Goal: Task Accomplishment & Management: Manage account settings

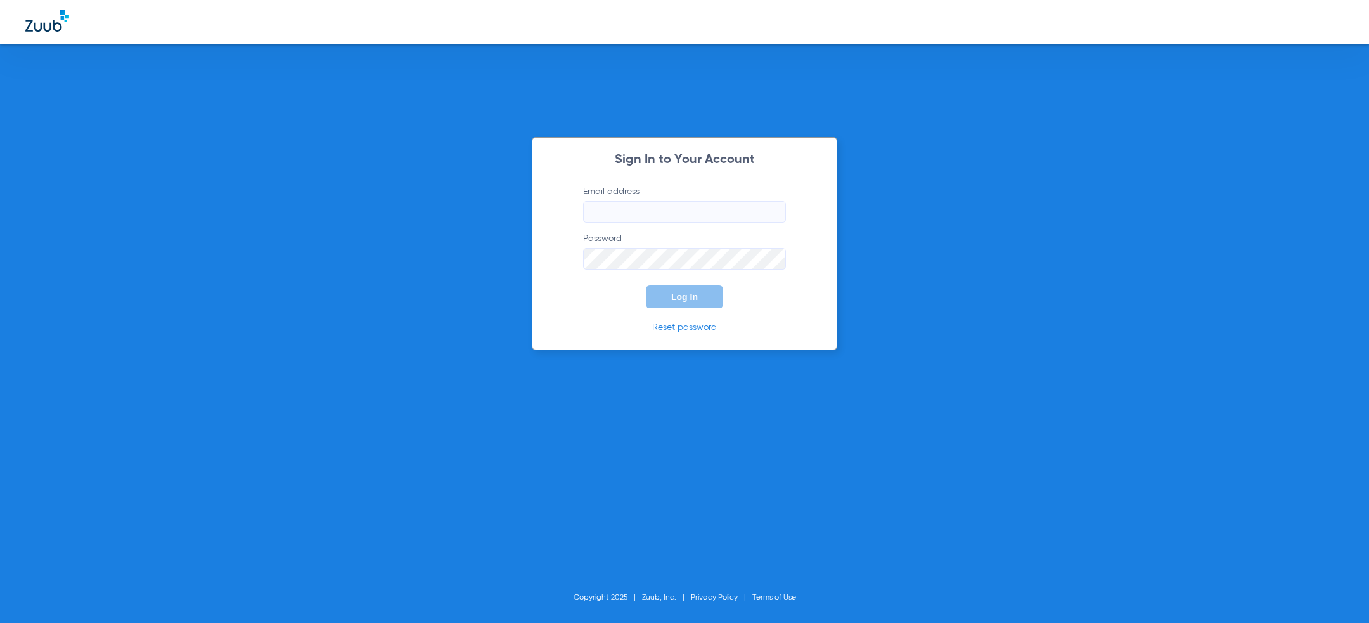
type input "[PERSON_NAME][EMAIL_ADDRESS][PERSON_NAME][DOMAIN_NAME]"
click at [666, 316] on div "Sign In to Your Account Email address [PERSON_NAME][EMAIL_ADDRESS][PERSON_NAME]…" at bounding box center [685, 243] width 306 height 213
click at [666, 300] on button "Log In" at bounding box center [684, 296] width 77 height 23
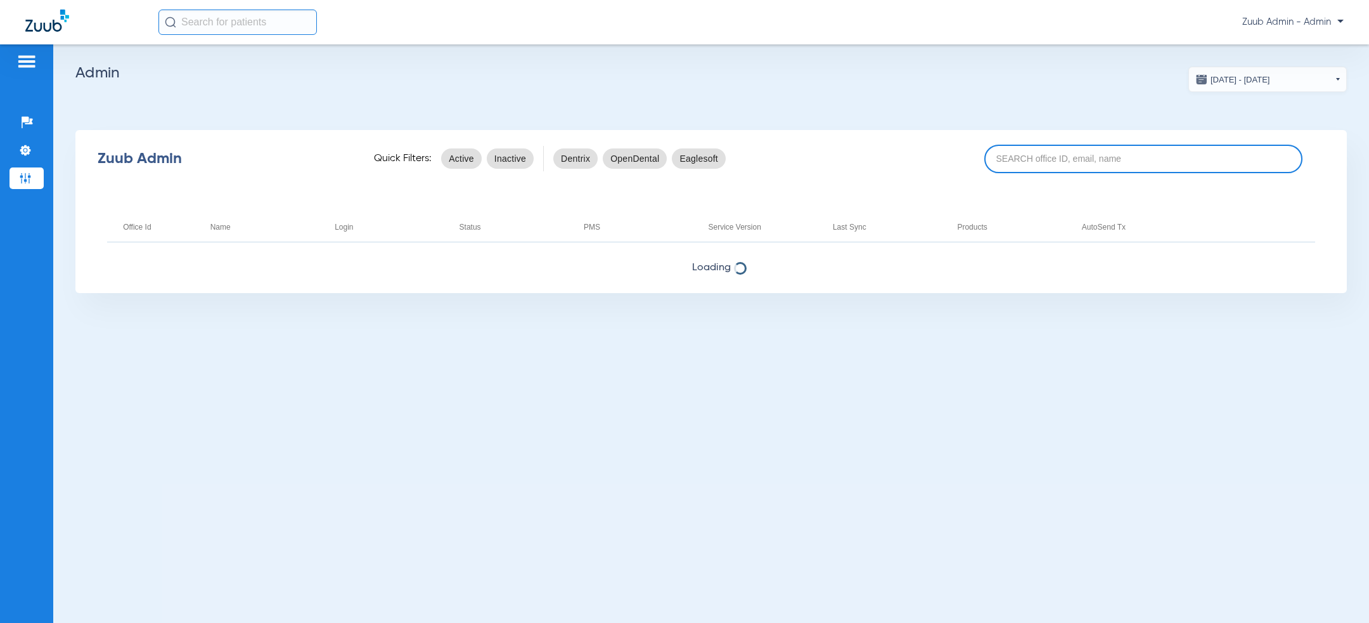
click at [912, 161] on input at bounding box center [1144, 159] width 318 height 29
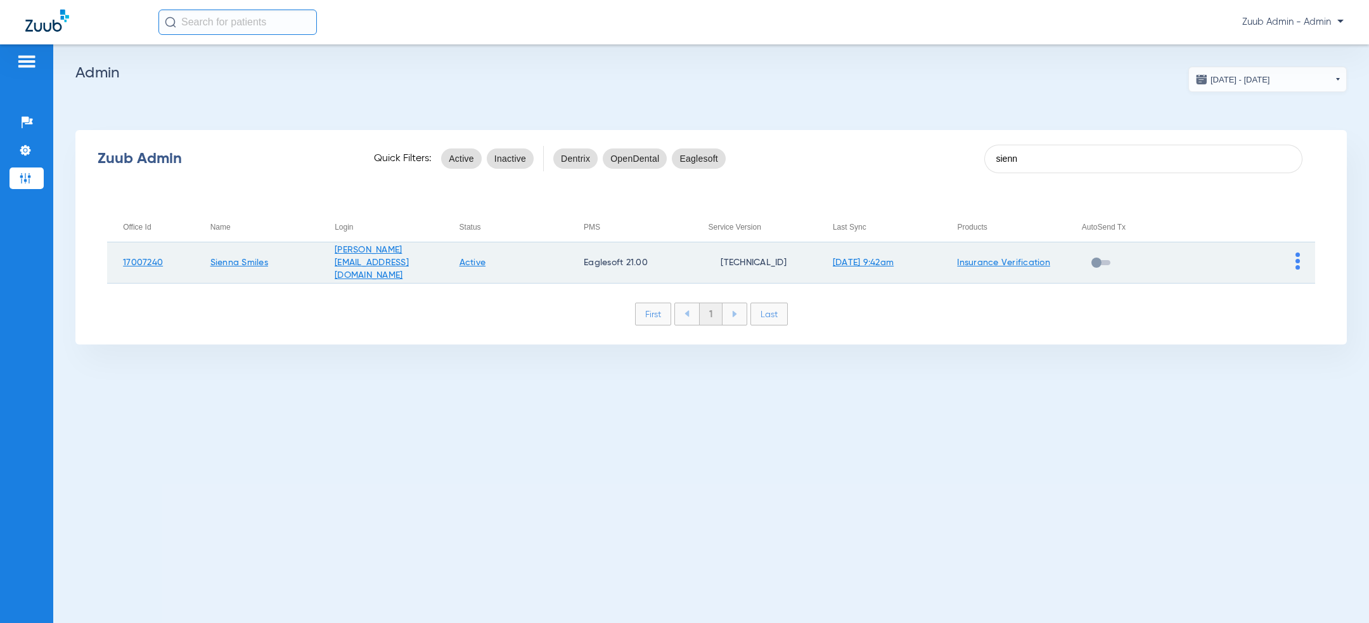
type input "sienn"
click at [912, 260] on img at bounding box center [1298, 260] width 4 height 17
click at [912, 283] on span "View Account" at bounding box center [1262, 287] width 53 height 9
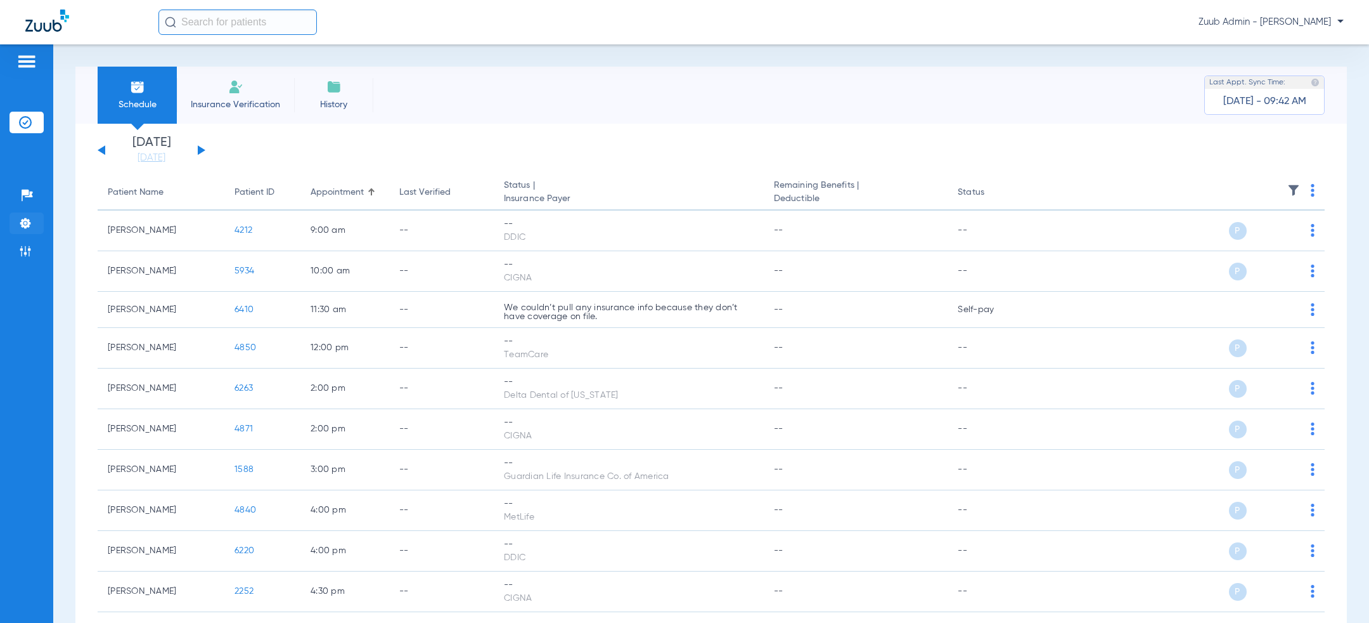
click at [22, 223] on img at bounding box center [25, 223] width 13 height 13
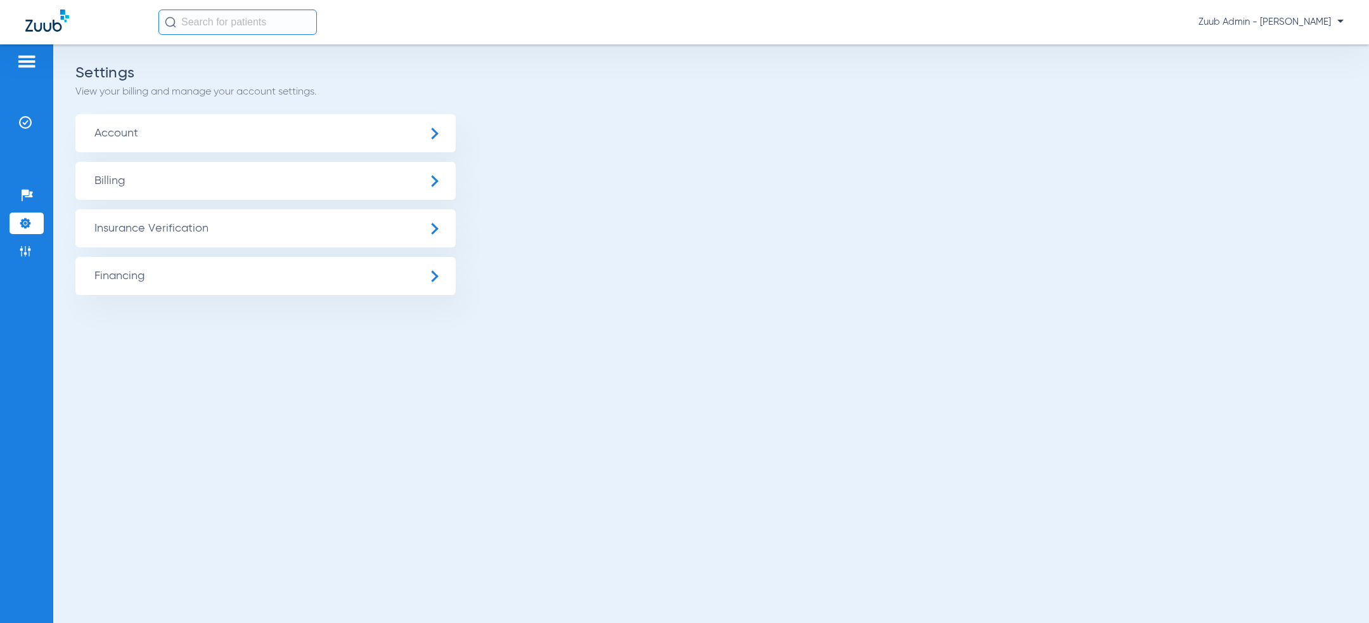
click at [179, 222] on span "Insurance Verification" at bounding box center [265, 228] width 380 height 38
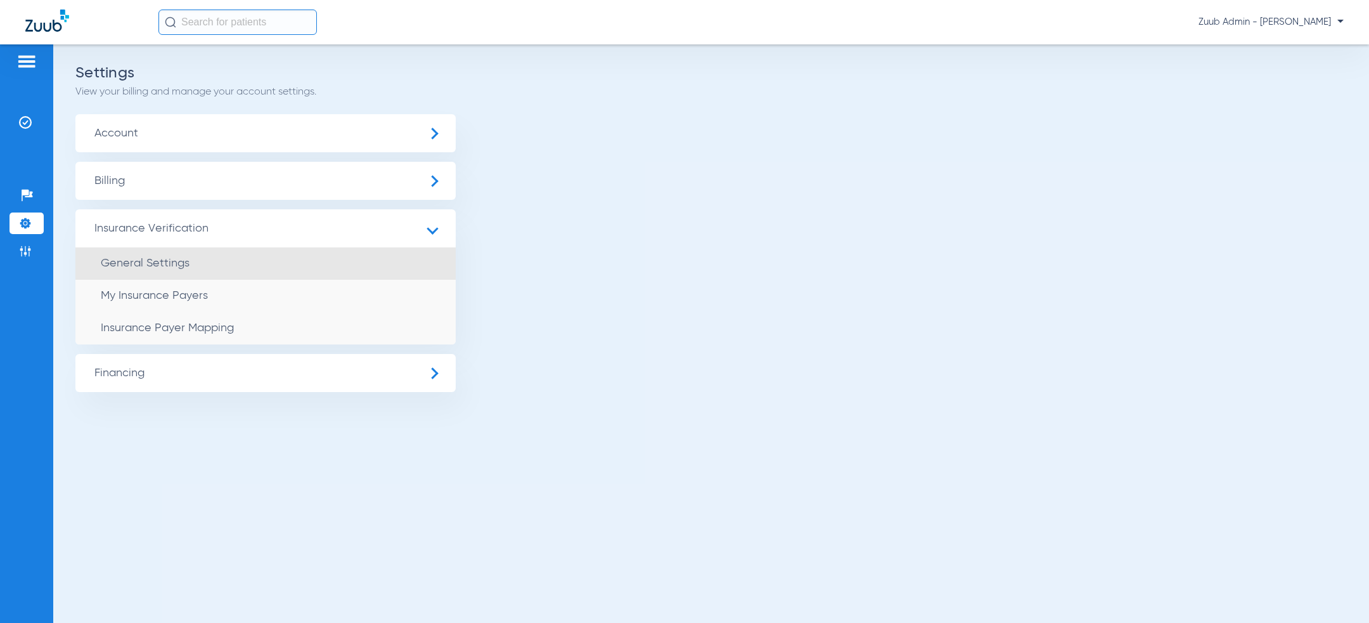
click at [179, 250] on li "General Settings" at bounding box center [265, 263] width 380 height 32
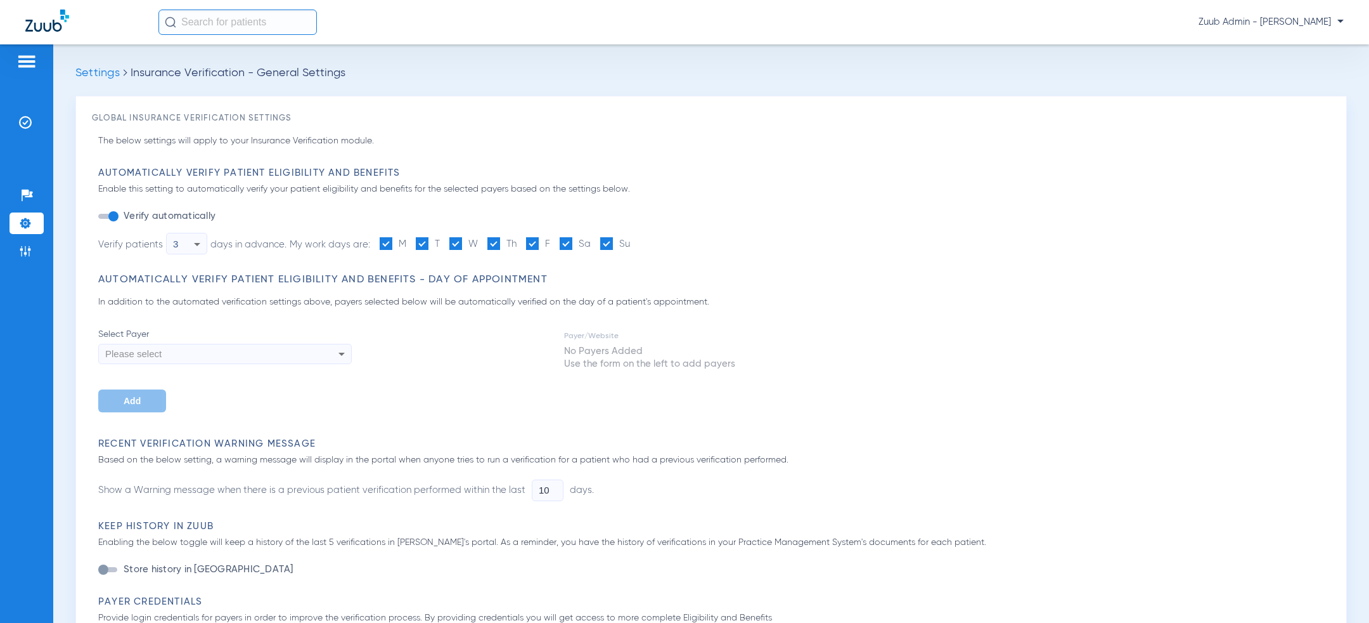
click at [114, 214] on div "button" at bounding box center [113, 216] width 10 height 10
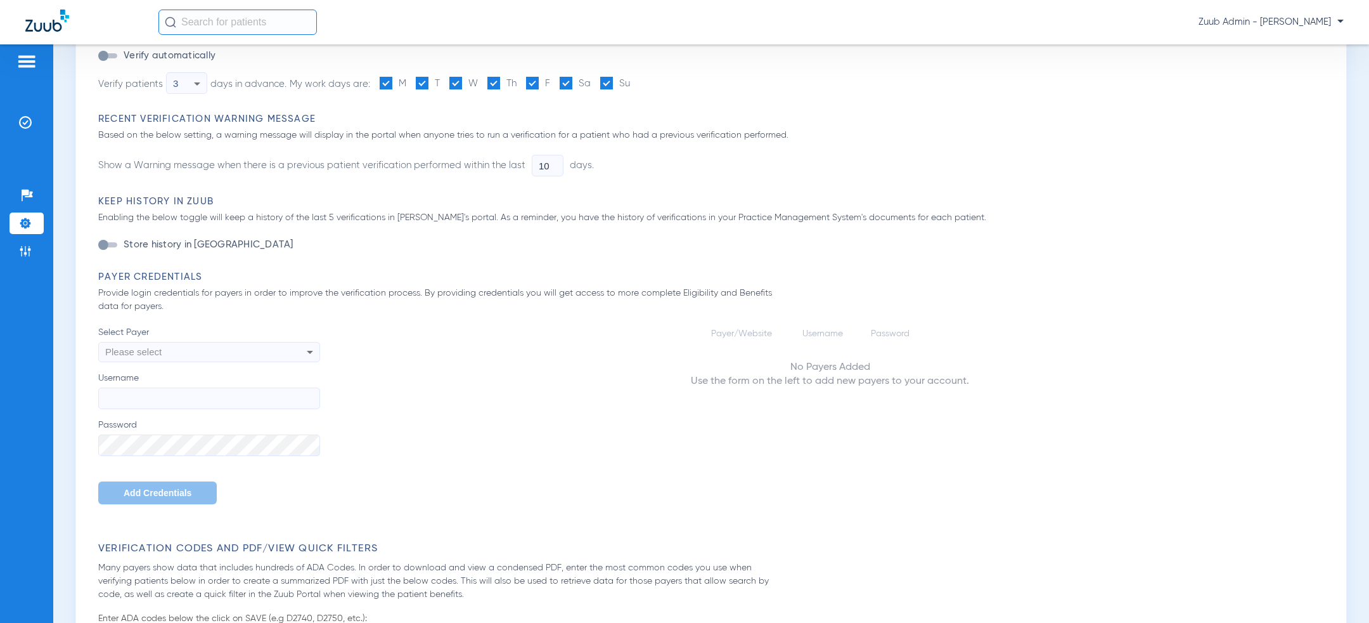
scroll to position [419, 0]
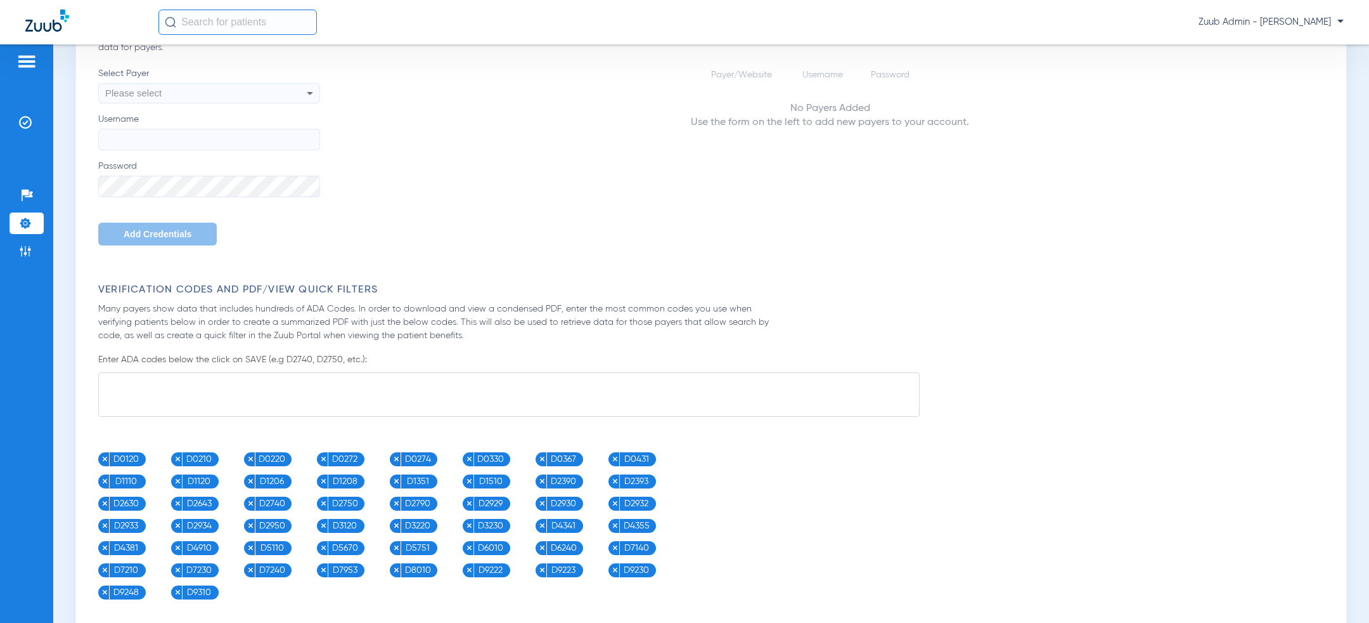
click at [207, 84] on div "Please select" at bounding box center [188, 93] width 166 height 22
type input "aet"
click at [203, 139] on mat-option "[DOMAIN_NAME]" at bounding box center [209, 142] width 222 height 22
click at [193, 135] on input "Username" at bounding box center [209, 140] width 222 height 22
paste input "siennasmiles16"
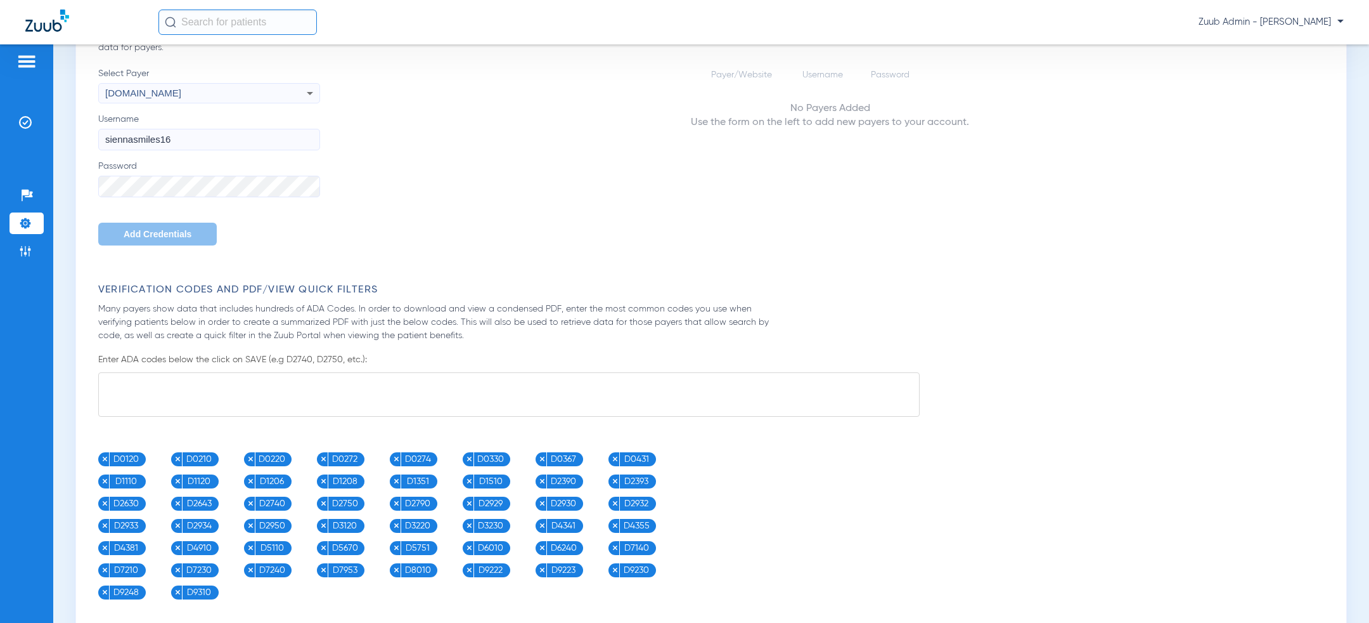
type input "siennasmiles16"
click at [191, 175] on label "Password" at bounding box center [209, 178] width 222 height 37
click at [159, 235] on span "Add Credentials" at bounding box center [158, 234] width 68 height 10
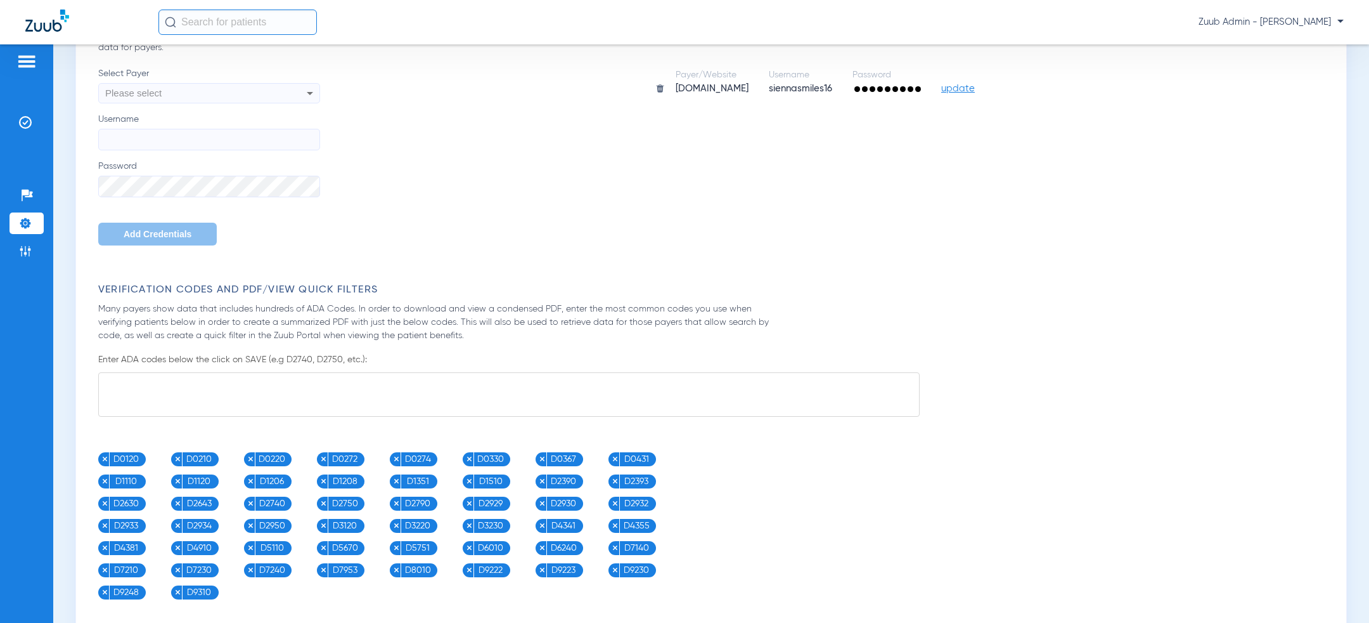
click at [158, 99] on div "Please select" at bounding box center [188, 93] width 166 height 22
type input "dnoa"
click at [170, 146] on mat-option "[DOMAIN_NAME]" at bounding box center [209, 142] width 222 height 22
click at [161, 127] on label "Username" at bounding box center [209, 131] width 222 height 37
click at [161, 129] on input "Username" at bounding box center [209, 140] width 222 height 22
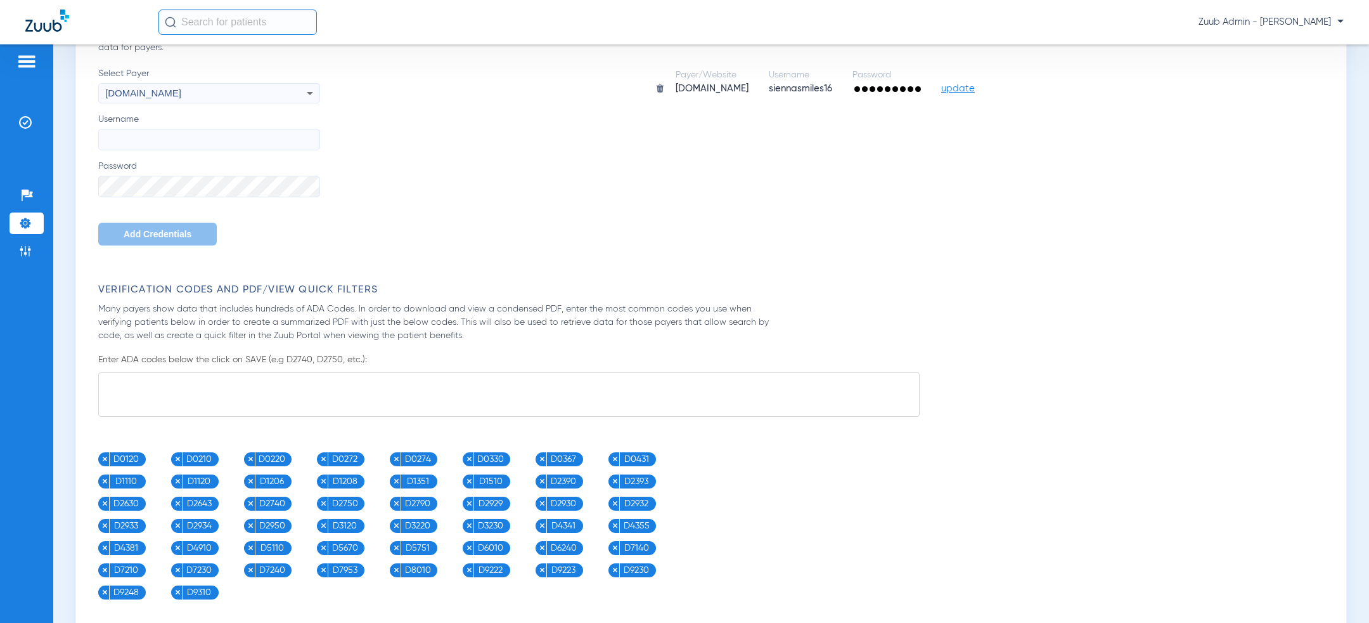
paste input "siennasmiles19"
type input "siennasmiles19"
click at [143, 232] on span "Add Credentials" at bounding box center [158, 234] width 68 height 10
click at [168, 94] on div "Please select" at bounding box center [188, 93] width 166 height 22
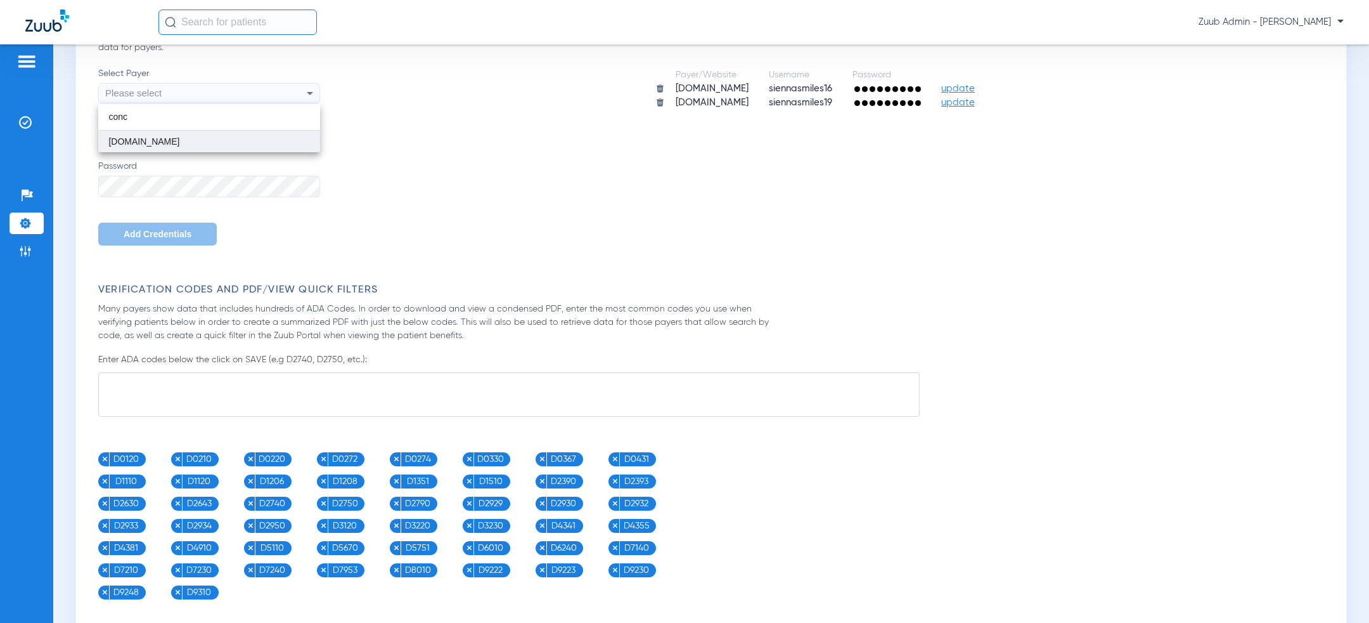
type input "conc"
click at [179, 145] on span "[DOMAIN_NAME]" at bounding box center [143, 141] width 71 height 10
click at [188, 145] on input "Username" at bounding box center [209, 140] width 222 height 22
paste input "60kpm2015"
type input "60kpm2015"
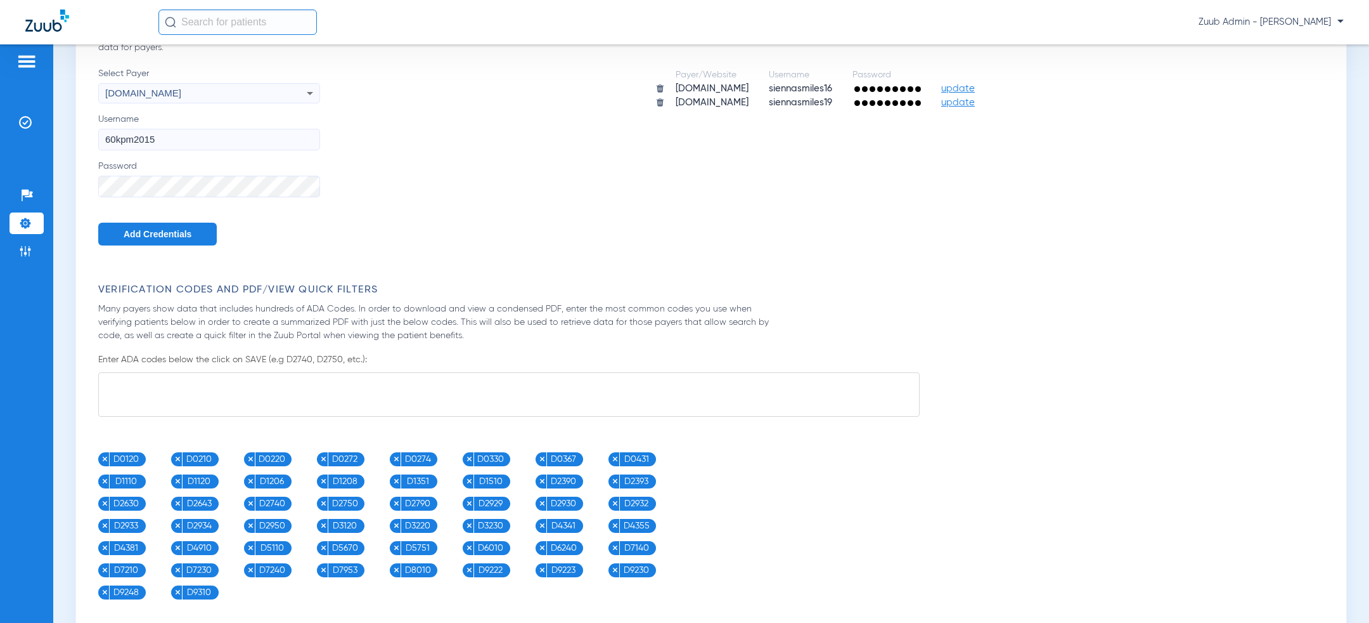
click at [136, 232] on span "Add Credentials" at bounding box center [158, 234] width 68 height 10
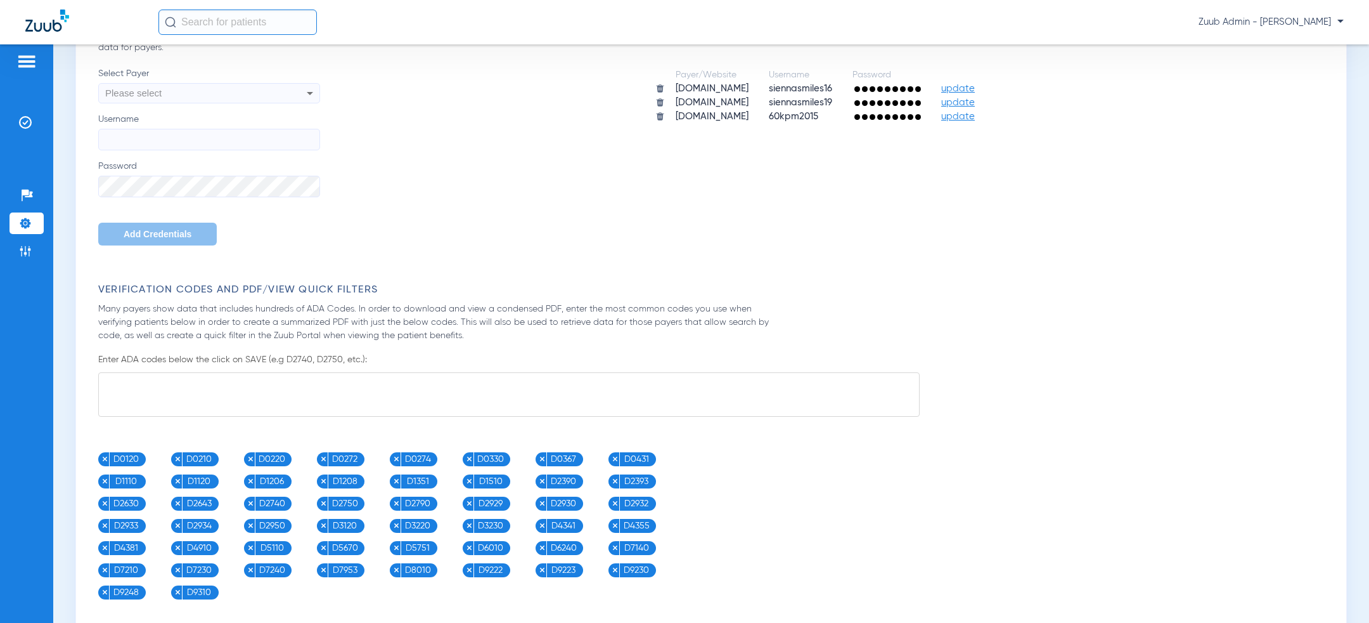
click at [23, 238] on ul "Help Center Settings Admin" at bounding box center [27, 229] width 34 height 90
click at [23, 227] on img at bounding box center [25, 223] width 13 height 13
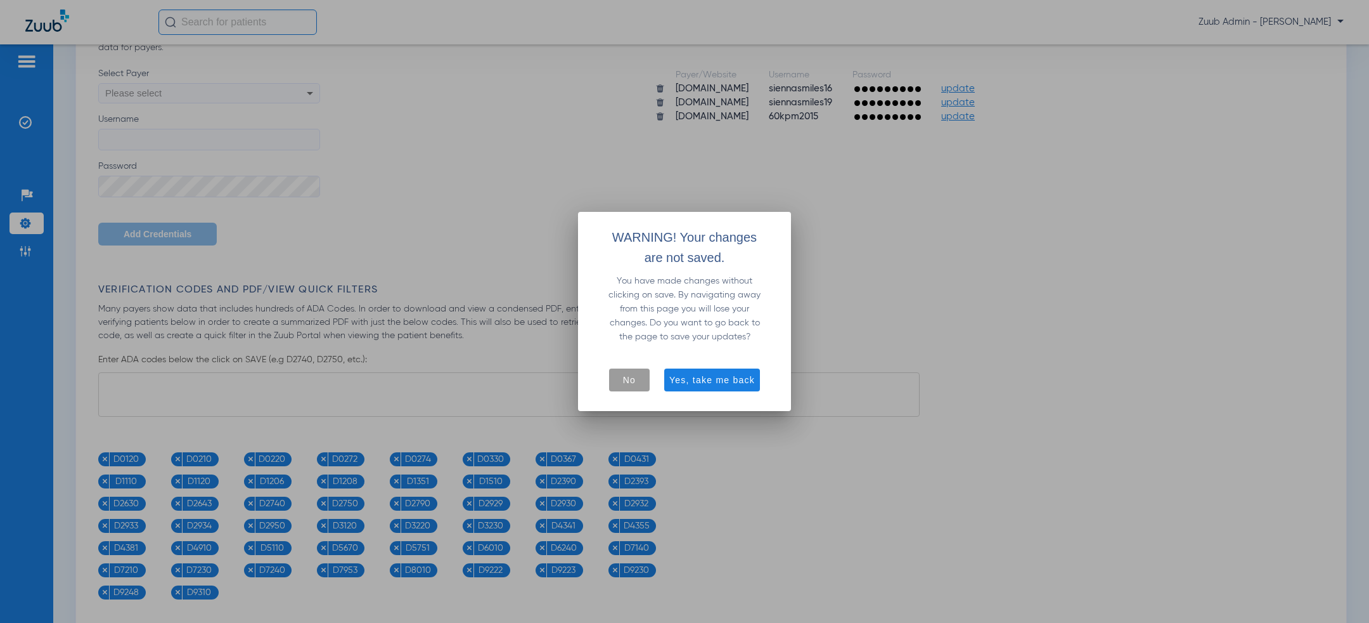
click at [626, 382] on span "No" at bounding box center [629, 379] width 13 height 13
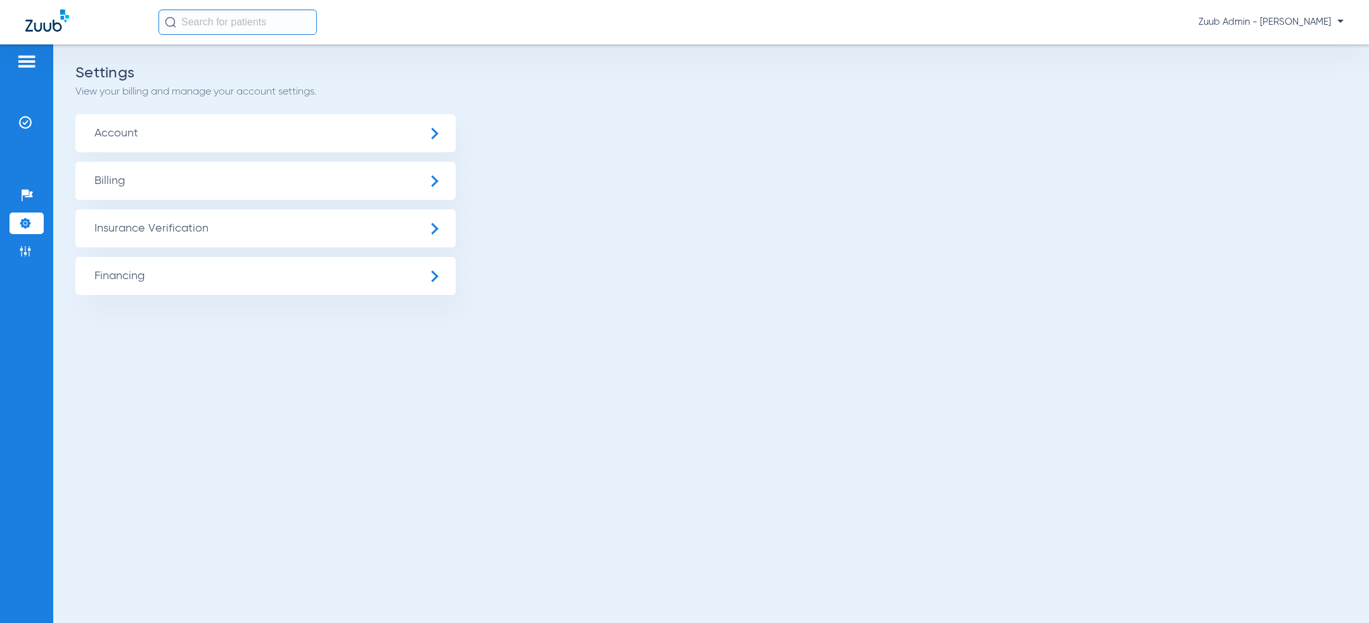
click at [290, 135] on span "Account" at bounding box center [265, 133] width 380 height 38
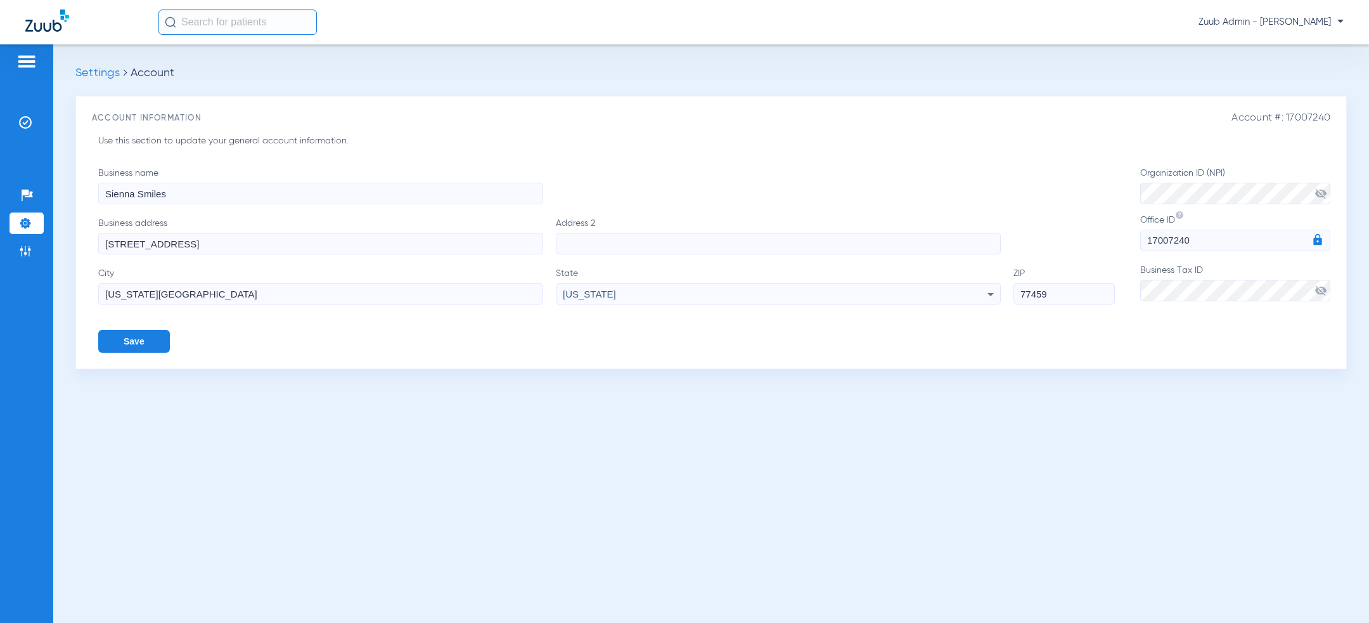
click at [126, 346] on button "Save" at bounding box center [134, 341] width 72 height 23
click at [912, 296] on input "77459" at bounding box center [1064, 294] width 101 height 22
click at [912, 26] on span "Zuub Admin - [PERSON_NAME]" at bounding box center [1271, 22] width 145 height 13
click at [912, 43] on span "Log out" at bounding box center [1307, 45] width 49 height 9
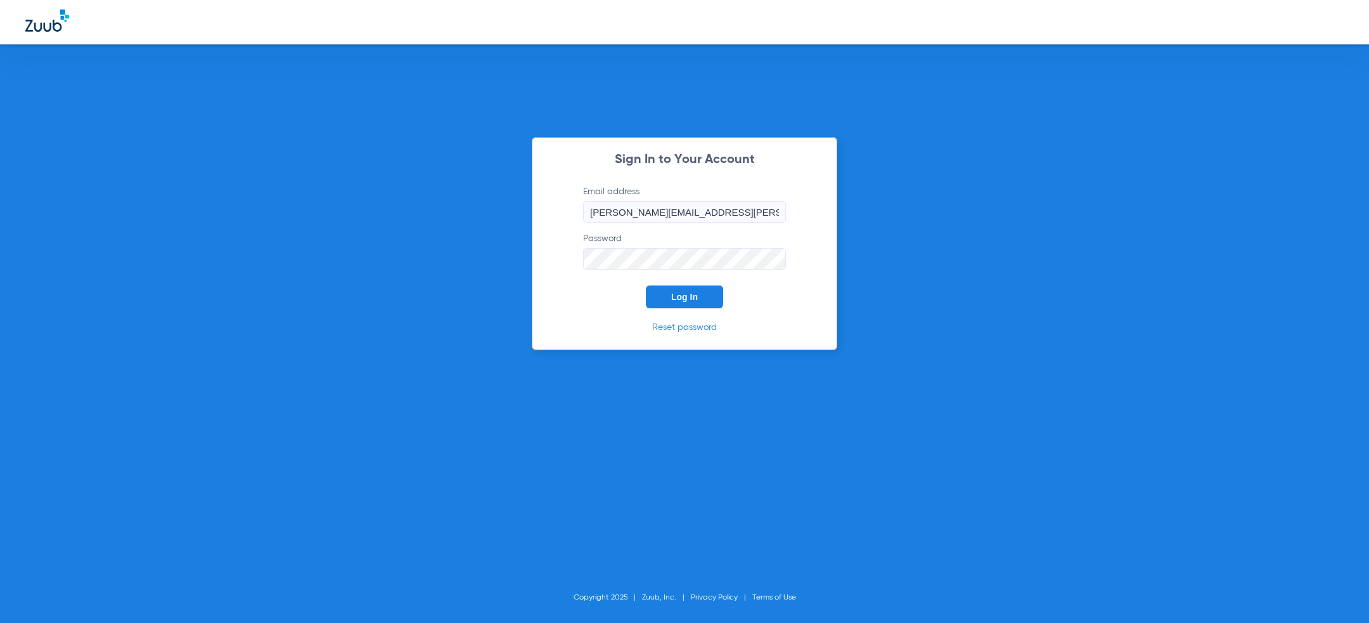
click at [619, 210] on input "[PERSON_NAME][EMAIL_ADDRESS][PERSON_NAME][DOMAIN_NAME]" at bounding box center [684, 212] width 203 height 22
paste input "om@thedentistsinlawrence"
type input "[EMAIL_ADDRESS][DOMAIN_NAME]"
click at [375, 202] on div "Sign In to Your Account Email address [EMAIL_ADDRESS][DOMAIN_NAME] Password Req…" at bounding box center [684, 311] width 1369 height 623
click at [151, 338] on div "Sign In to Your Account Email address [EMAIL_ADDRESS][DOMAIN_NAME] Password Req…" at bounding box center [684, 311] width 1369 height 623
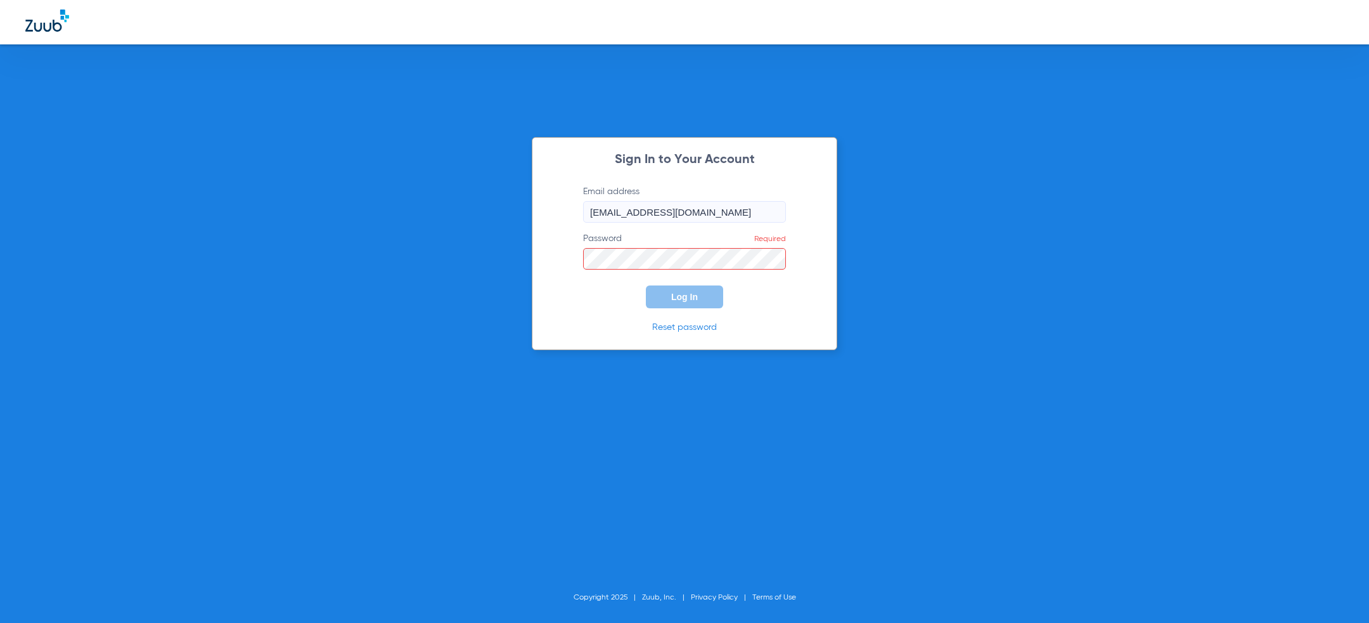
click at [912, 225] on div "Sign In to Your Account Email address [EMAIL_ADDRESS][DOMAIN_NAME] Password Req…" at bounding box center [684, 311] width 1369 height 623
click at [431, 290] on div "Sign In to Your Account Email address [EMAIL_ADDRESS][DOMAIN_NAME] Password Req…" at bounding box center [684, 311] width 1369 height 623
click at [912, 226] on div "Sign In to Your Account Email address [EMAIL_ADDRESS][DOMAIN_NAME] Password Req…" at bounding box center [684, 311] width 1369 height 623
click at [443, 290] on div "Sign In to Your Account Email address [EMAIL_ADDRESS][DOMAIN_NAME] Password Req…" at bounding box center [684, 311] width 1369 height 623
click at [451, 299] on div "Sign In to Your Account Email address [EMAIL_ADDRESS][DOMAIN_NAME] Password Req…" at bounding box center [684, 311] width 1369 height 623
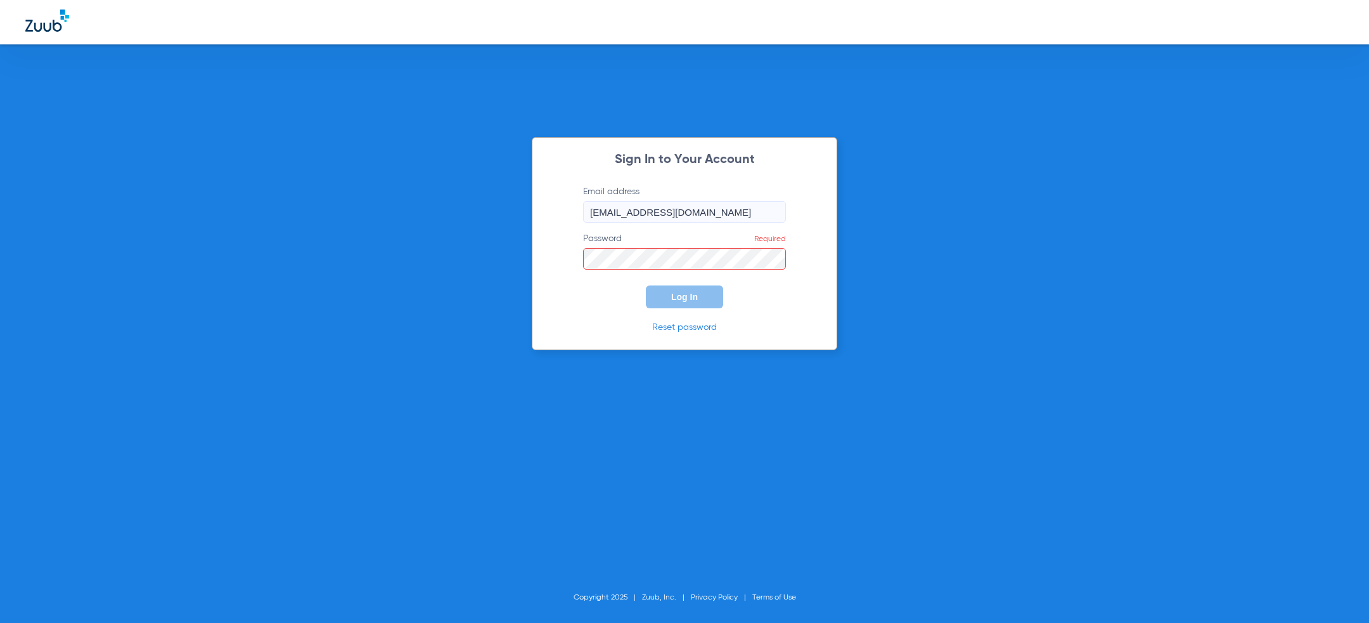
click at [912, 210] on div "Sign In to Your Account Email address [EMAIL_ADDRESS][DOMAIN_NAME] Password Req…" at bounding box center [684, 311] width 1369 height 623
click at [325, 330] on div "Sign In to Your Account Email address [EMAIL_ADDRESS][DOMAIN_NAME] Password Req…" at bounding box center [684, 311] width 1369 height 623
click at [682, 326] on link "Reset password" at bounding box center [684, 327] width 65 height 9
click at [912, 224] on div "Sign In to Your Account Email address [EMAIL_ADDRESS][DOMAIN_NAME] Password Req…" at bounding box center [684, 311] width 1369 height 623
type input "[PERSON_NAME][EMAIL_ADDRESS][PERSON_NAME][DOMAIN_NAME]"
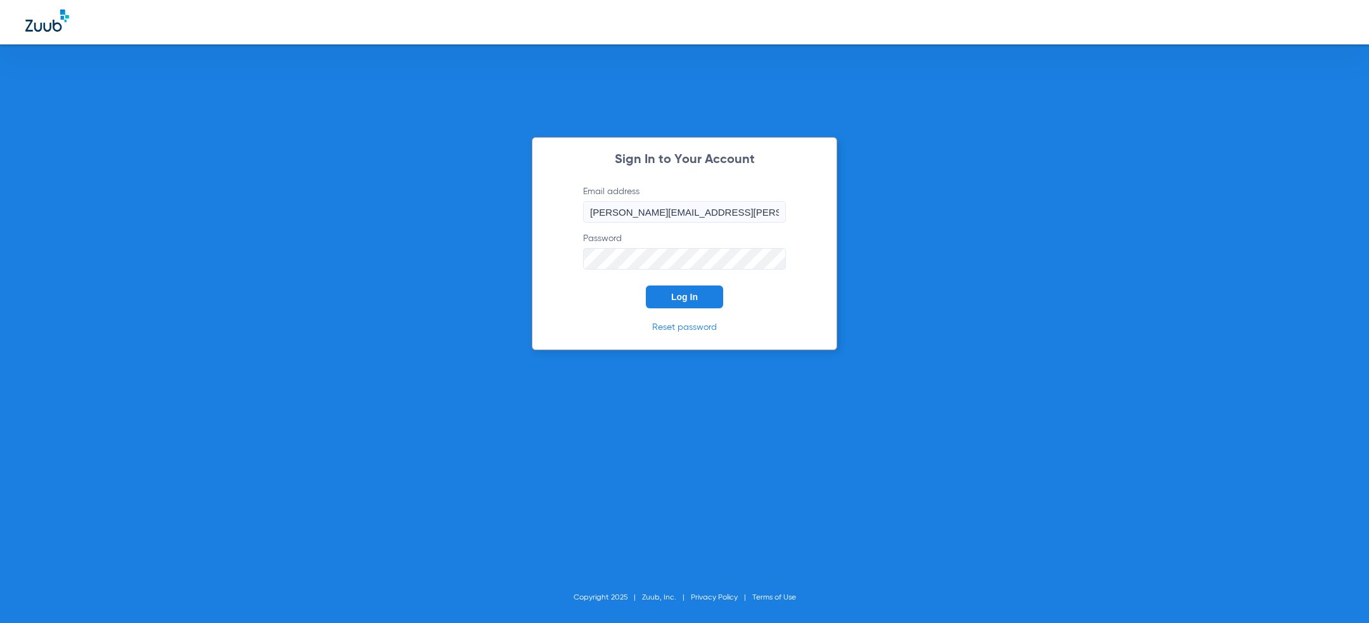
click at [607, 299] on form "Email address jesse.knott@zuub.com Password Log In" at bounding box center [684, 246] width 241 height 123
click at [689, 299] on span "Log In" at bounding box center [684, 297] width 27 height 10
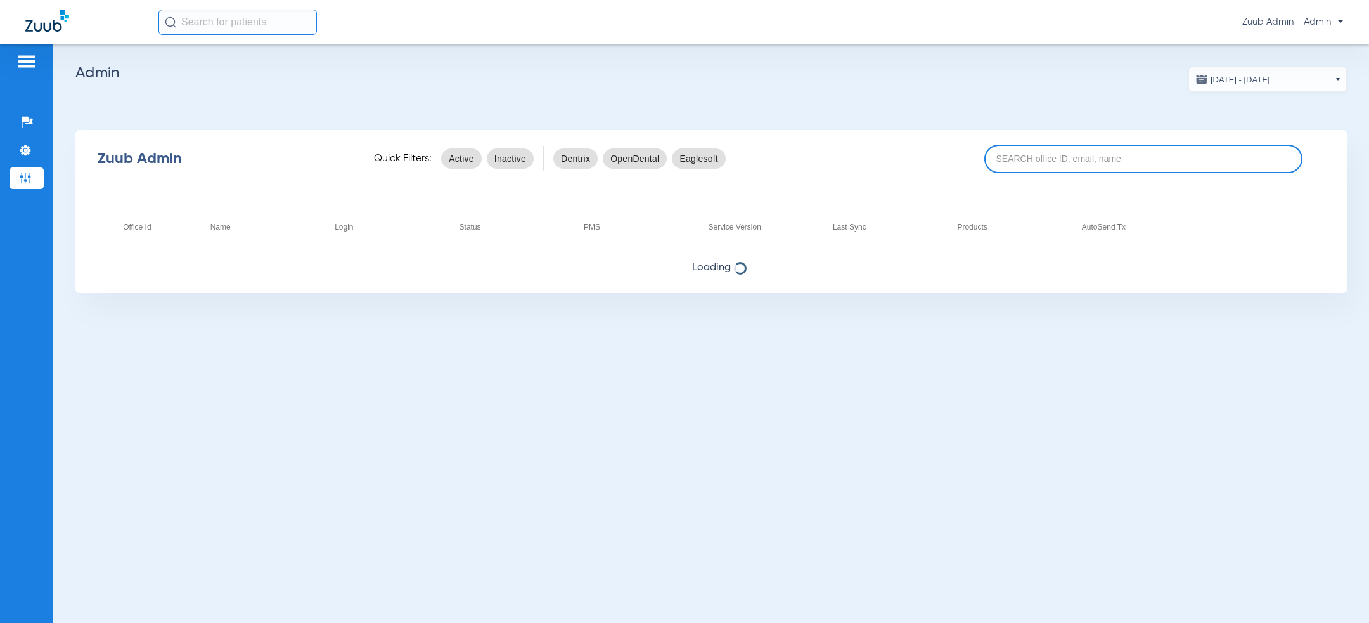
click at [1046, 158] on input at bounding box center [1144, 159] width 318 height 29
paste input "17007243"
type input "17007243"
click at [1028, 96] on app-admin-dashboard "07/19/2025 - 08/19/2025 Aug 2025 Su Mo Tu We Th Fr Sa 27 28 29 30 31 1 2 3 4 5 …" at bounding box center [711, 180] width 1272 height 226
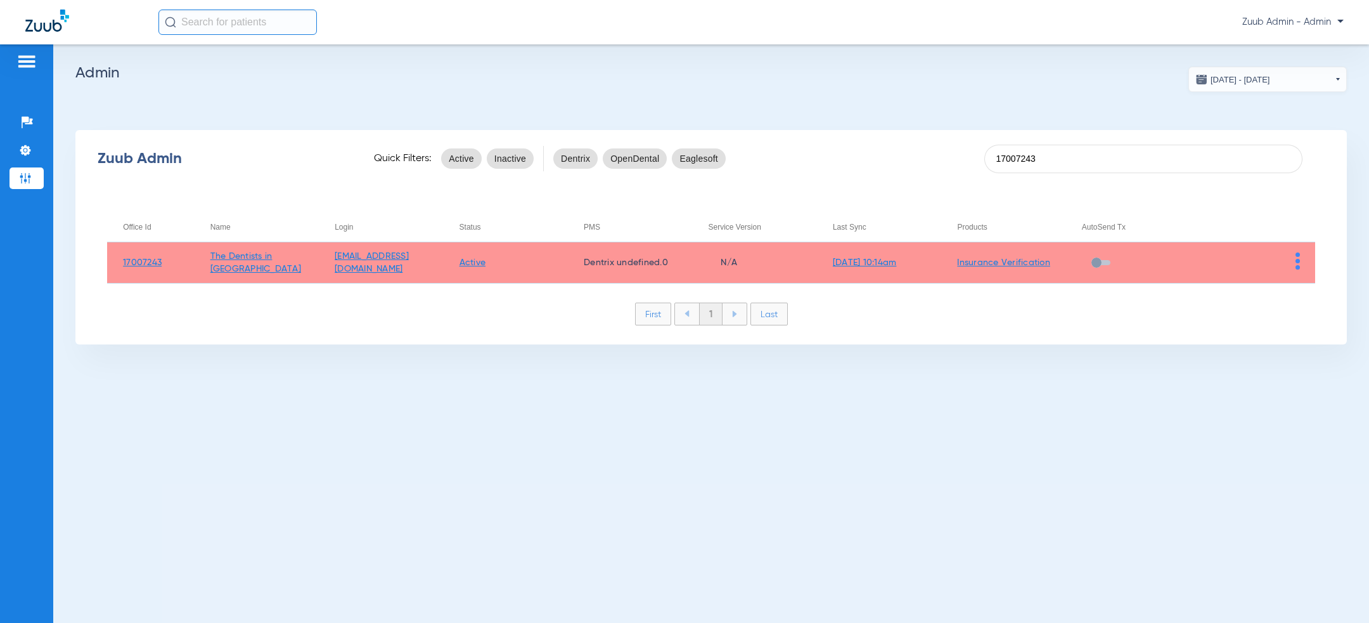
click at [1296, 261] on img at bounding box center [1298, 260] width 4 height 17
click at [1274, 278] on button "View Account" at bounding box center [1263, 287] width 74 height 25
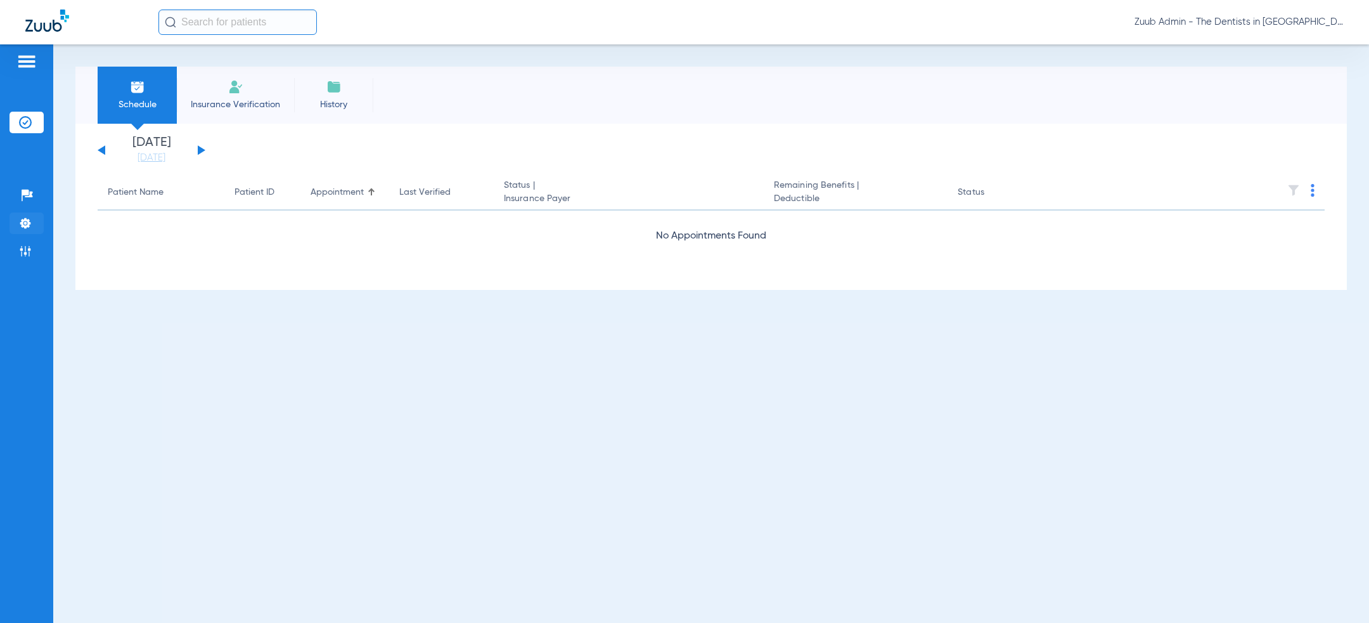
click at [16, 221] on li "Settings" at bounding box center [27, 223] width 34 height 22
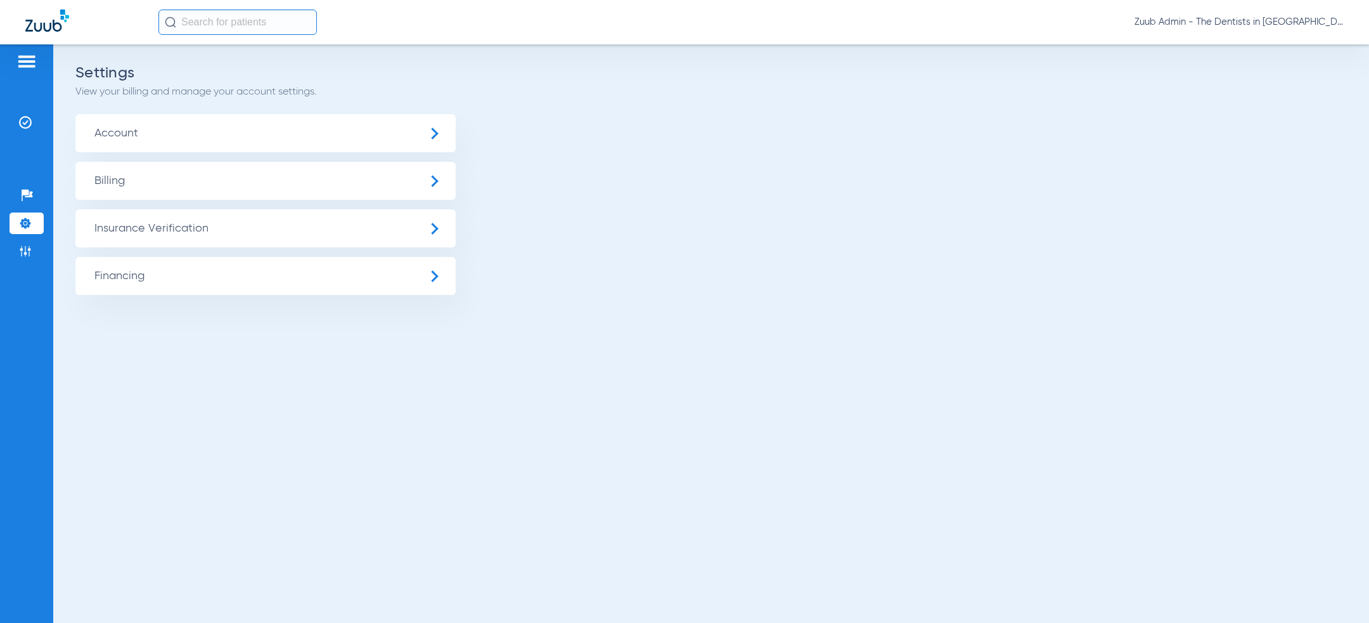
click at [161, 182] on span "Billing" at bounding box center [265, 181] width 380 height 38
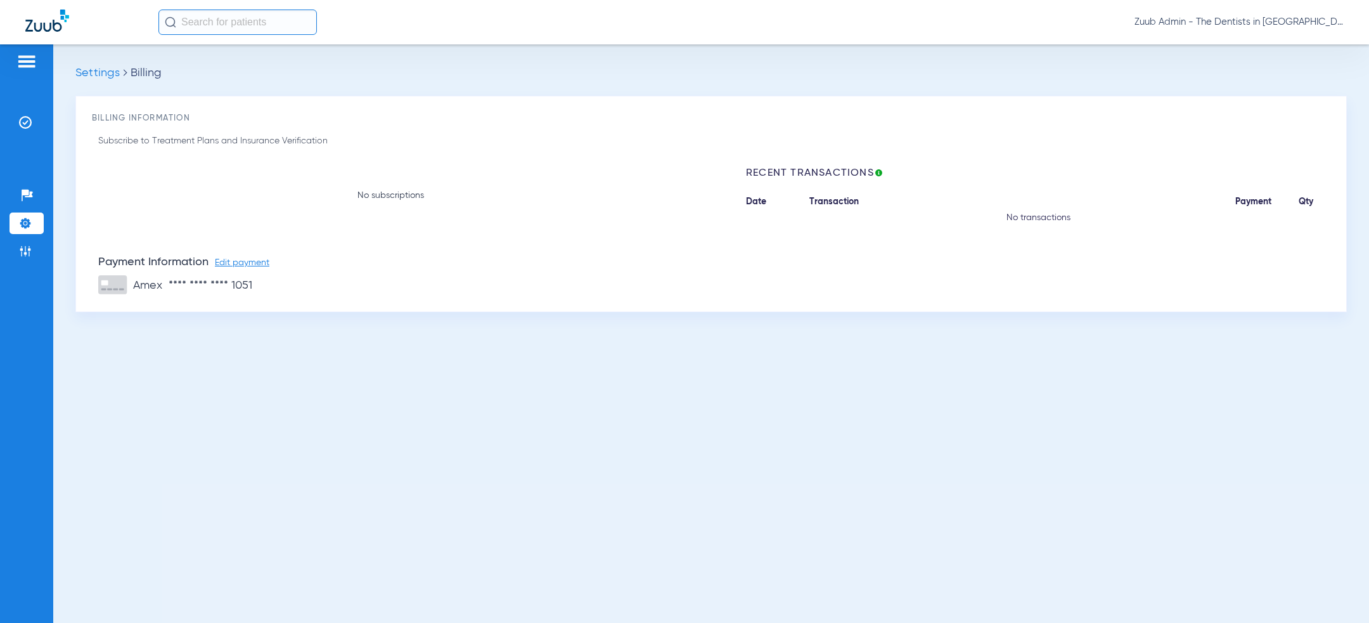
click at [34, 226] on li "Settings" at bounding box center [27, 223] width 34 height 22
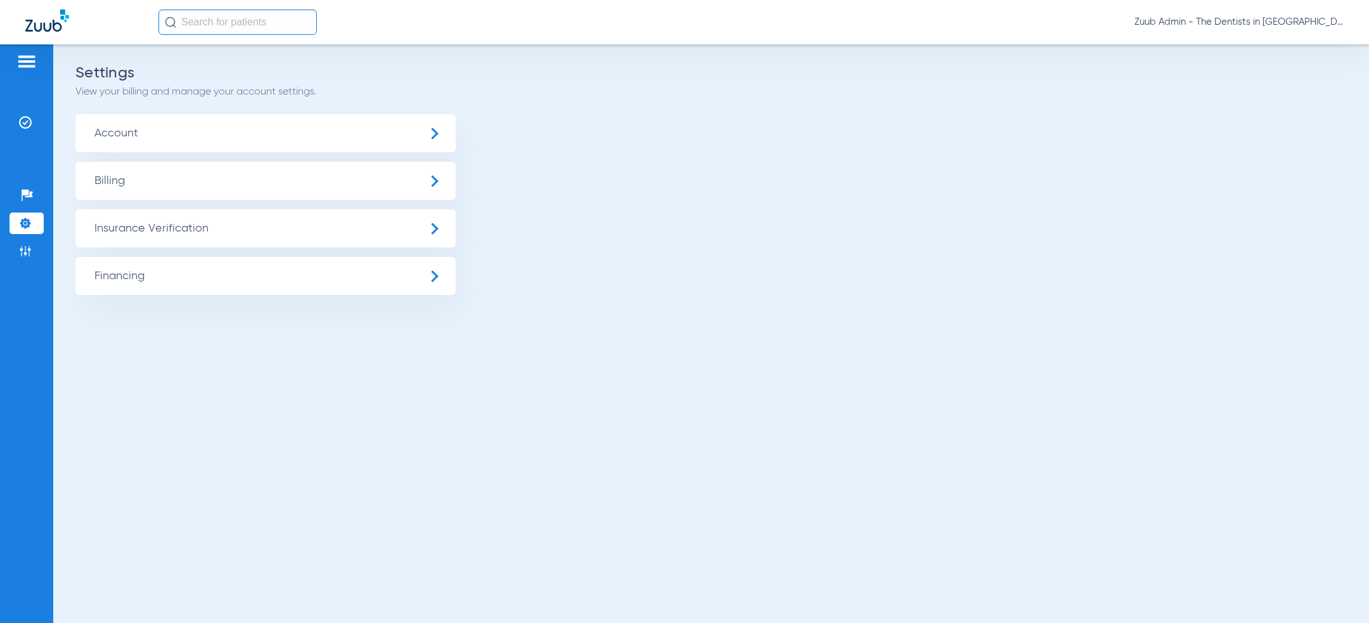
click at [196, 152] on ul "Account Billing Insurance Verification General Settings My Insurance Payers Ins…" at bounding box center [711, 204] width 1272 height 181
click at [196, 134] on span "Account" at bounding box center [265, 133] width 380 height 38
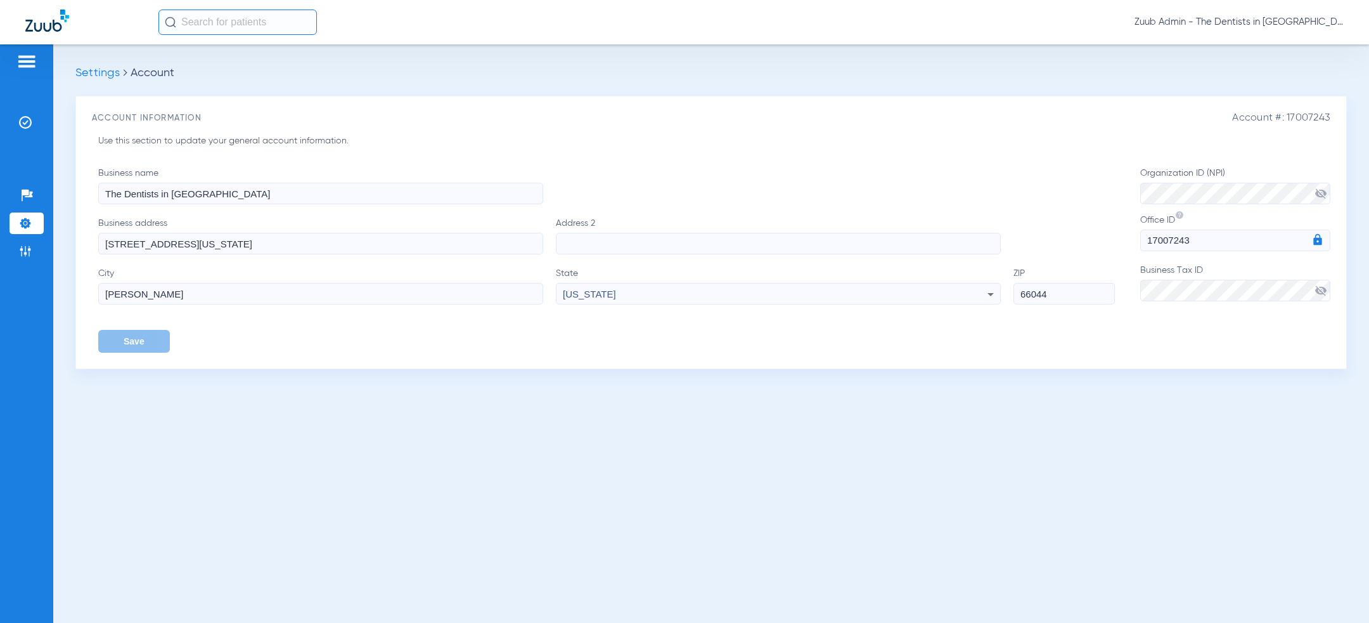
click at [1311, 117] on span "Account #: 17007243" at bounding box center [1281, 118] width 98 height 12
copy span "17007243"
click at [826, 119] on h3 "Account Information" at bounding box center [711, 118] width 1239 height 13
click at [19, 112] on li "Insurance Verification" at bounding box center [27, 123] width 34 height 22
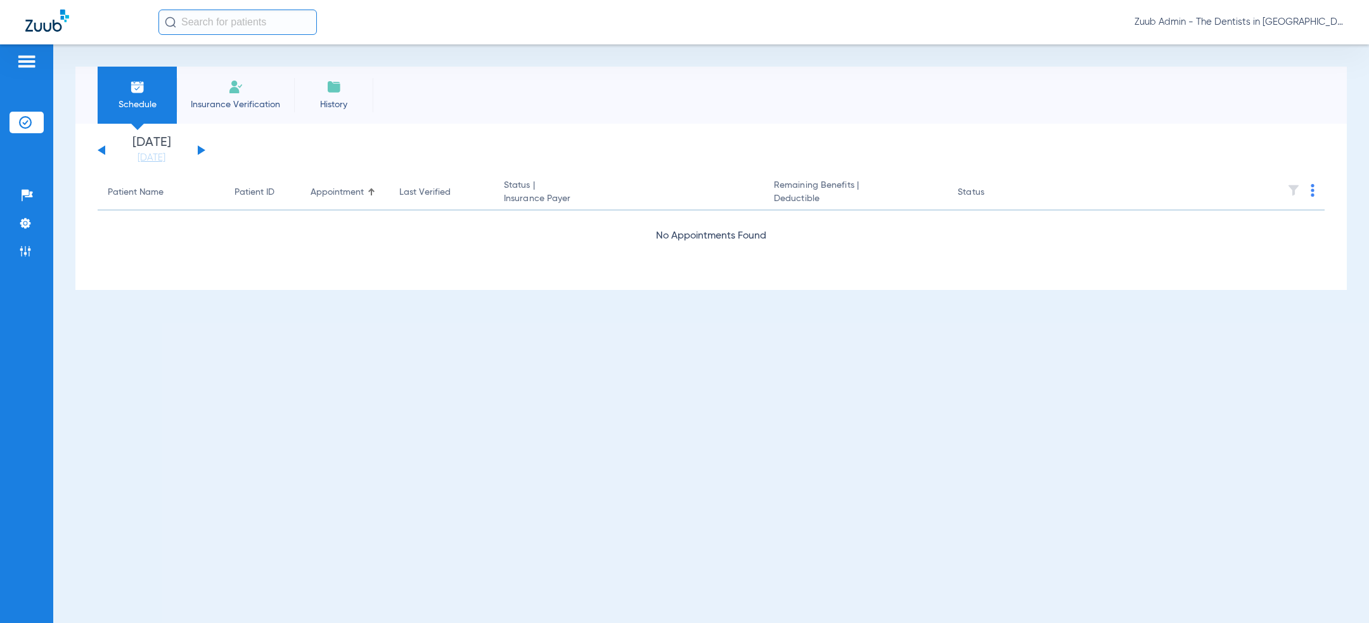
click at [520, 91] on div "Schedule Insurance Verification History" at bounding box center [711, 95] width 1272 height 57
click at [1213, 21] on span "Zuub Admin - The Dentists in Lawrence" at bounding box center [1239, 22] width 209 height 13
click at [1310, 48] on span "Log out" at bounding box center [1307, 45] width 49 height 9
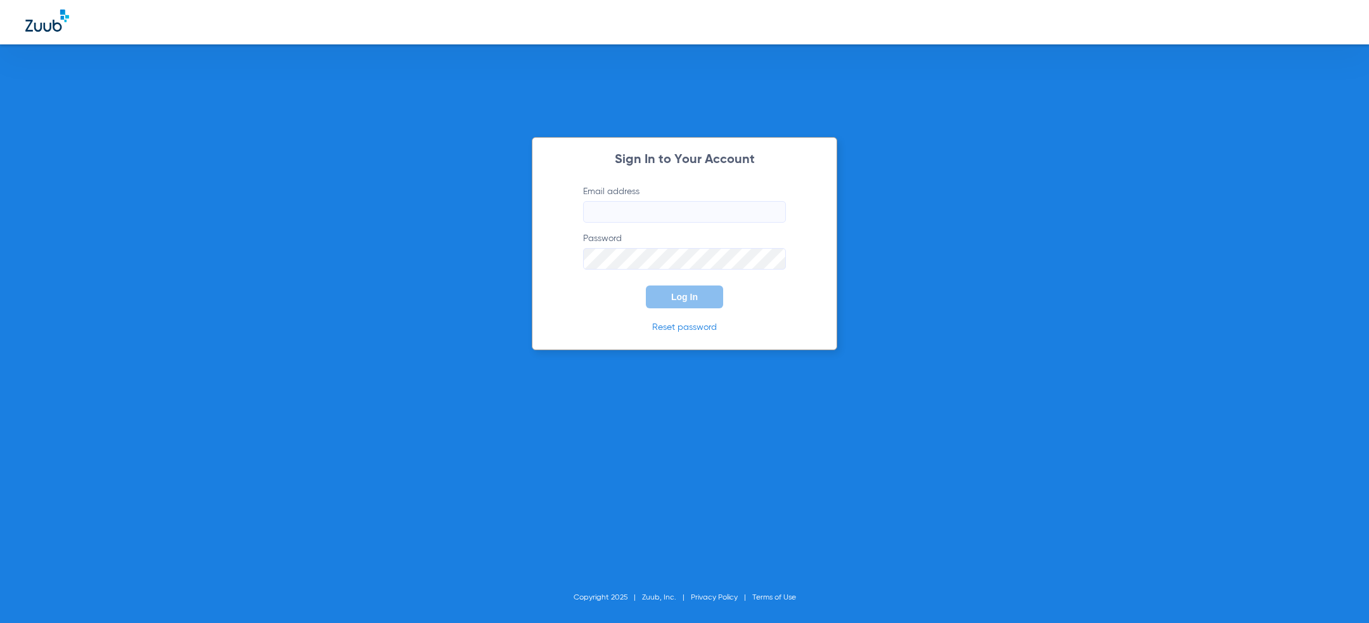
type input "[PERSON_NAME][EMAIL_ADDRESS][PERSON_NAME][DOMAIN_NAME]"
click at [666, 297] on button "Log In" at bounding box center [684, 296] width 77 height 23
